Goal: Transaction & Acquisition: Purchase product/service

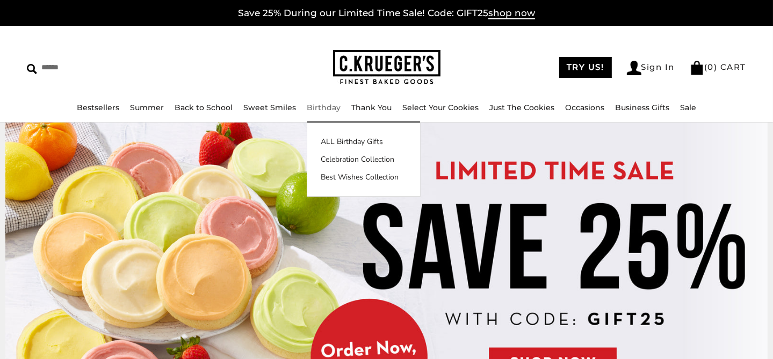
click at [315, 104] on link "Birthday" at bounding box center [324, 108] width 34 height 10
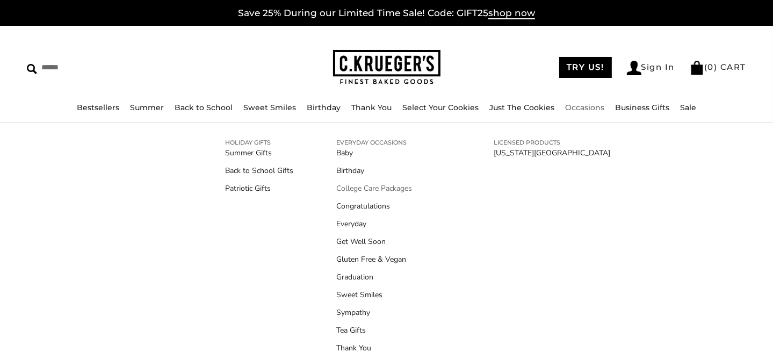
click at [392, 190] on link "College Care Packages" at bounding box center [394, 188] width 114 height 11
